Goal: Obtain resource: Download file/media

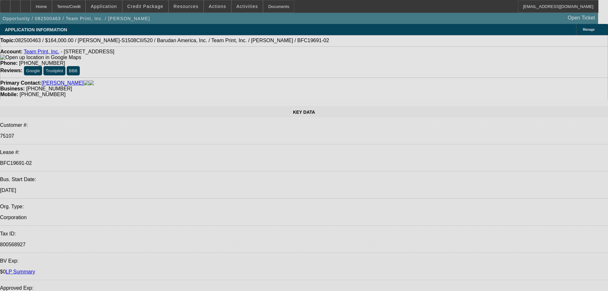
select select "0"
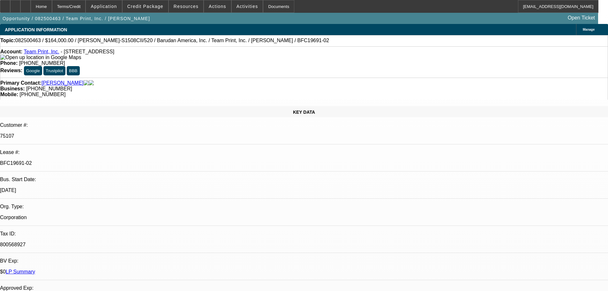
select select "0"
select select "2"
select select "0"
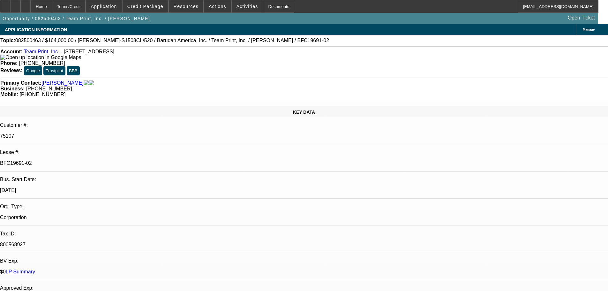
select select "2"
select select "0"
select select "2"
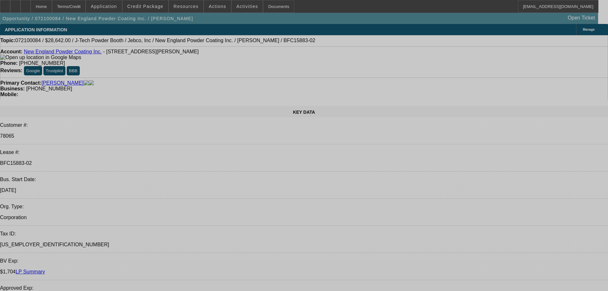
select select "0"
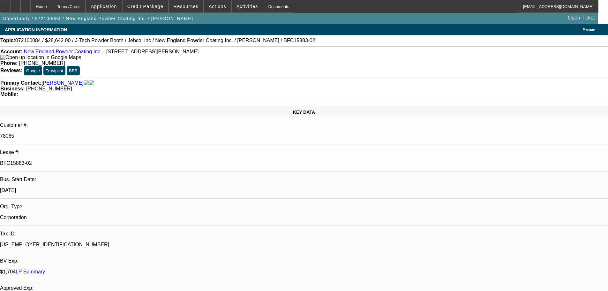
select select "0"
select select "0.1"
select select "4"
select select "0"
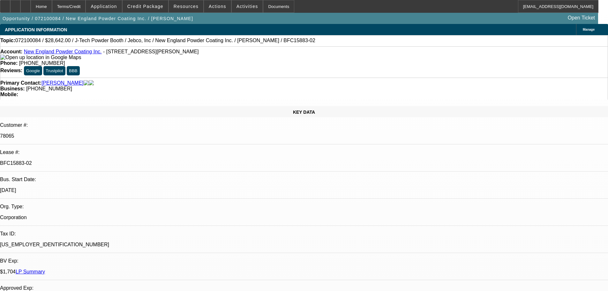
select select "0.1"
select select "4"
select select "0"
select select "0.1"
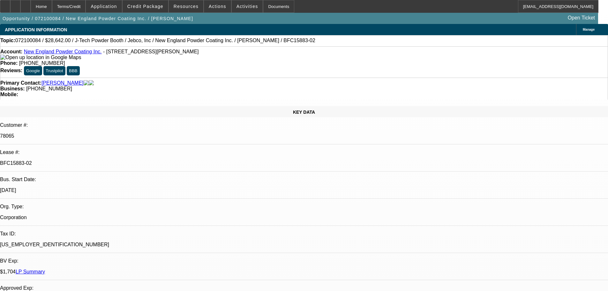
select select "4"
select select "0"
select select "0.1"
select select "4"
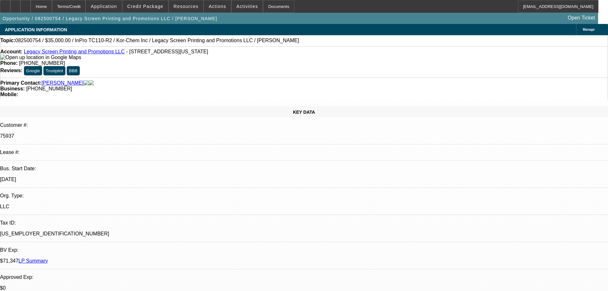
select select "0"
select select "2"
select select "0"
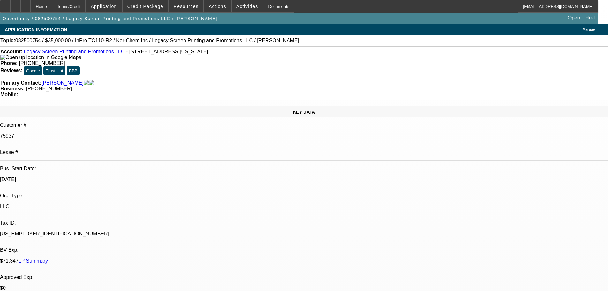
select select "0"
select select "2"
select select "0"
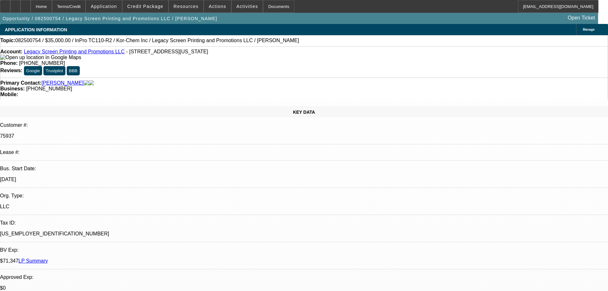
select select "0"
select select "2"
select select "0"
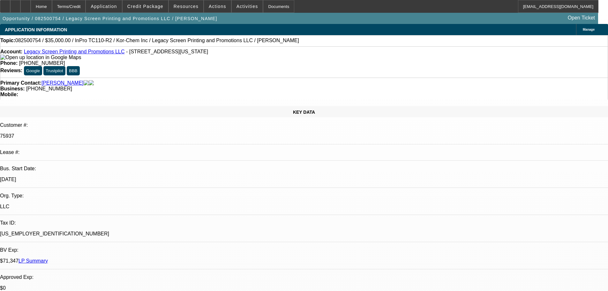
select select "2"
click at [81, 54] on link "Legacy Screen Printing and Promotions LLC" at bounding box center [74, 51] width 101 height 5
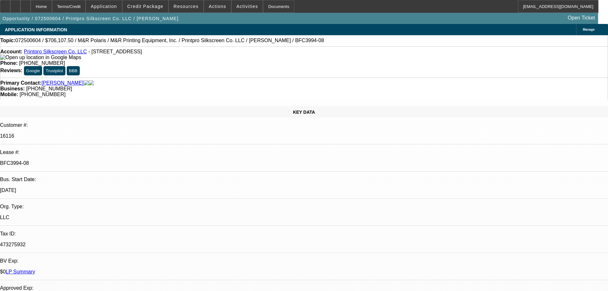
select select "0"
select select "6"
select select "0"
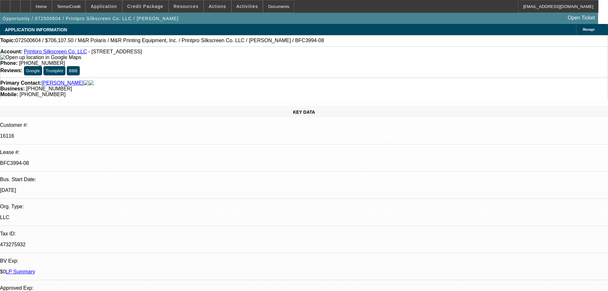
select select "0"
select select "6"
select select "0"
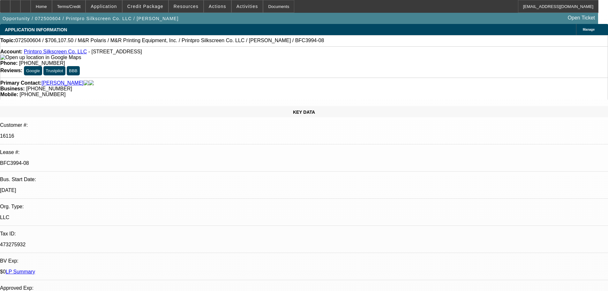
select select "0"
select select "6"
select select "0"
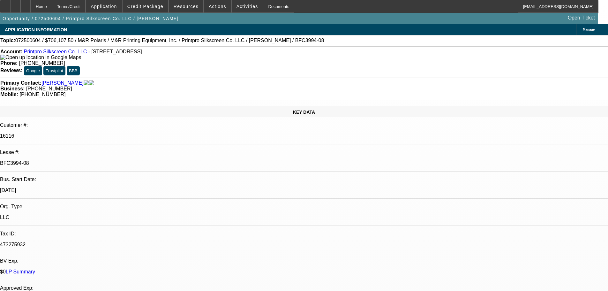
select select "6"
click at [163, 7] on span "Credit Package" at bounding box center [145, 6] width 36 height 5
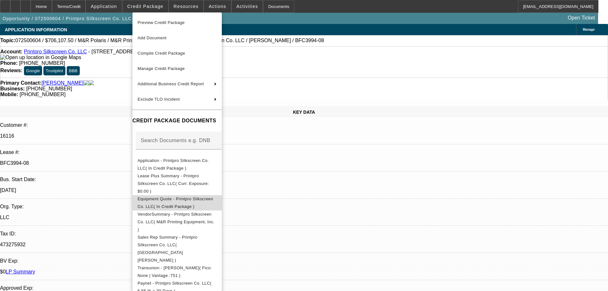
click at [213, 196] on span "Equipment Quote - Printpro Silkscreen Co. LLC( In Credit Package )" at bounding box center [176, 202] width 76 height 12
